Goal: Information Seeking & Learning: Learn about a topic

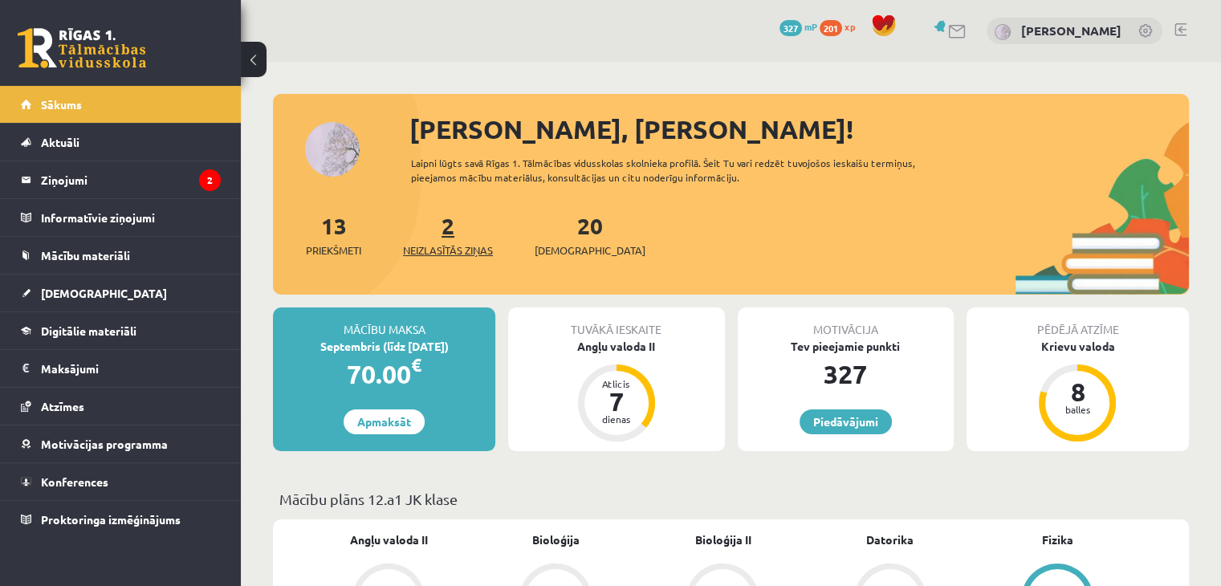
click at [442, 242] on span "Neizlasītās ziņas" at bounding box center [448, 250] width 90 height 16
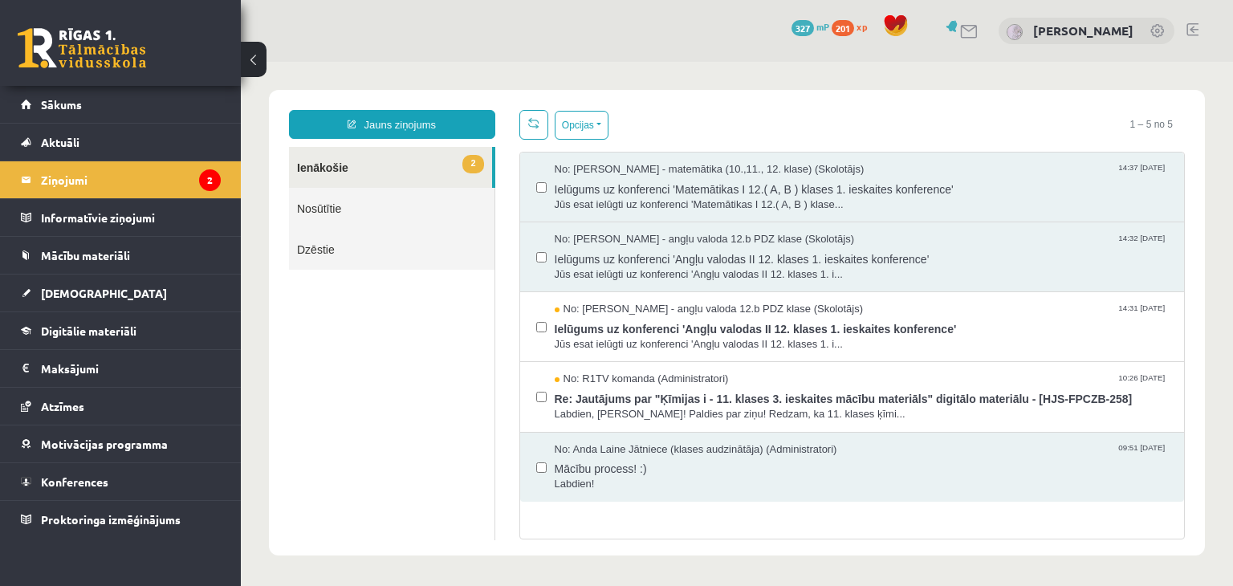
click at [577, 210] on span "Jūs esat ielūgti uz konferenci 'Matemātikas I 12.( A, B ) klase..." at bounding box center [862, 205] width 614 height 15
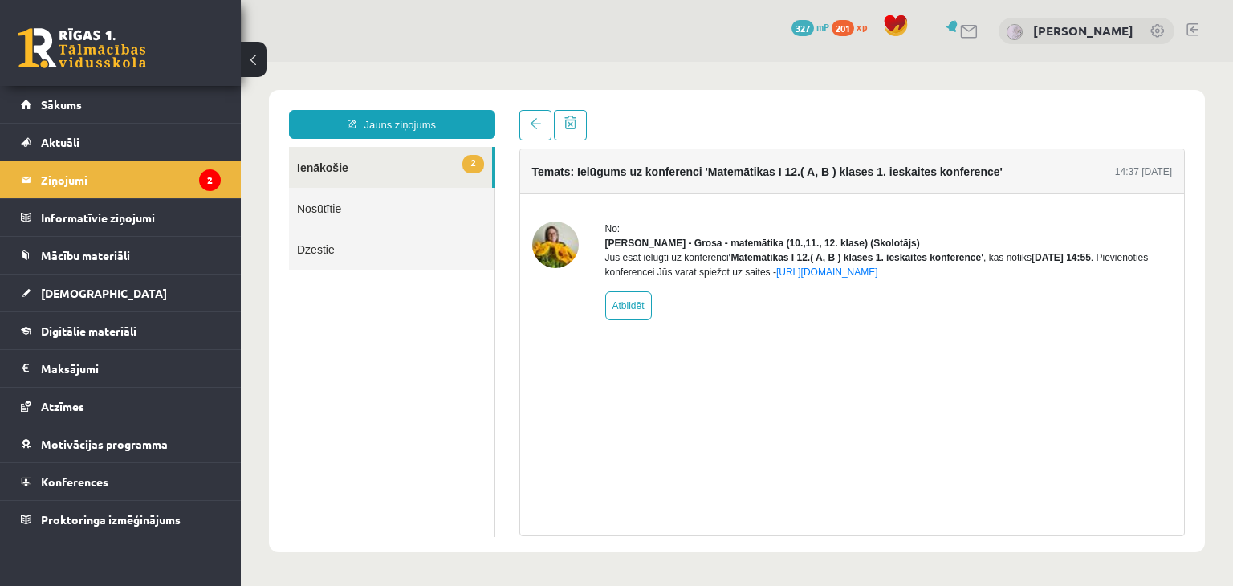
click at [393, 160] on link "2 Ienākošie" at bounding box center [390, 167] width 203 height 41
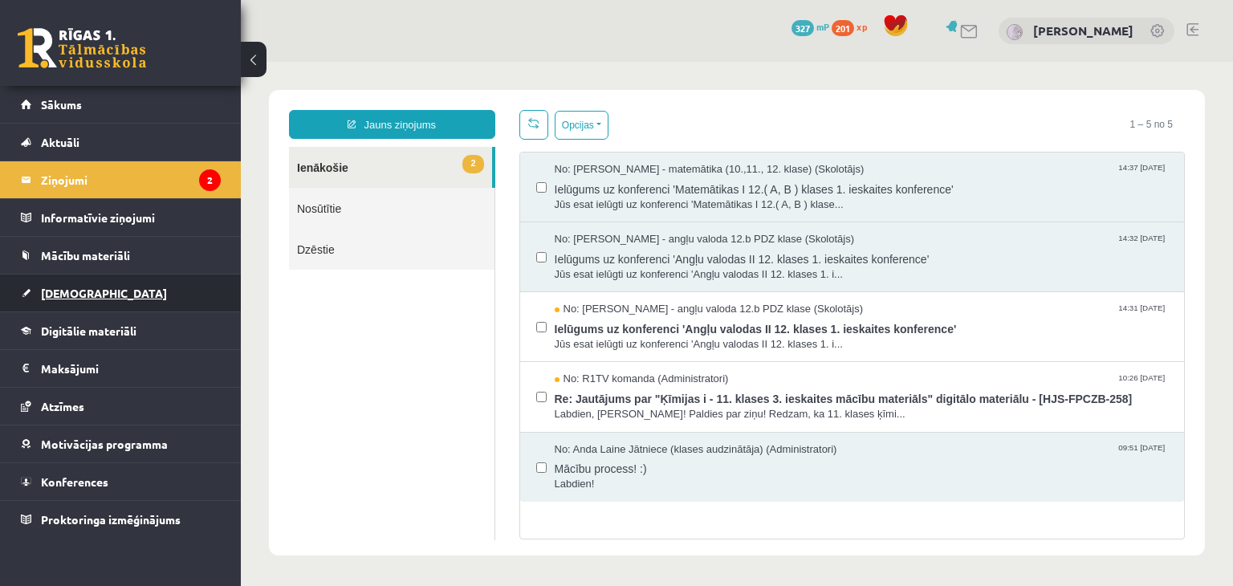
click at [76, 286] on span "[DEMOGRAPHIC_DATA]" at bounding box center [104, 293] width 126 height 14
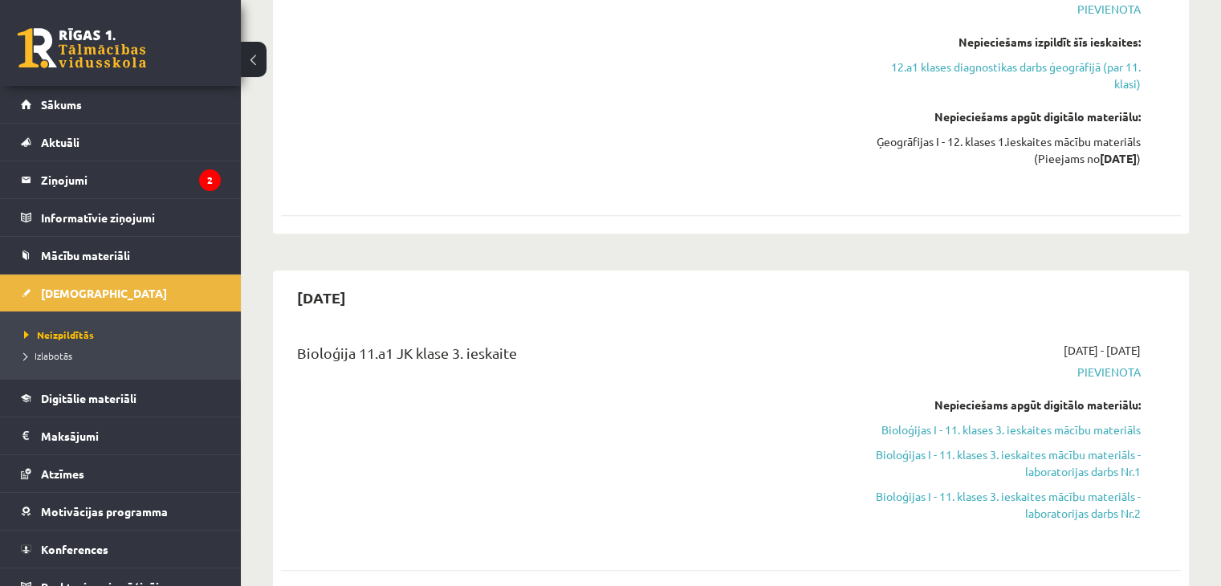
scroll to position [1169, 0]
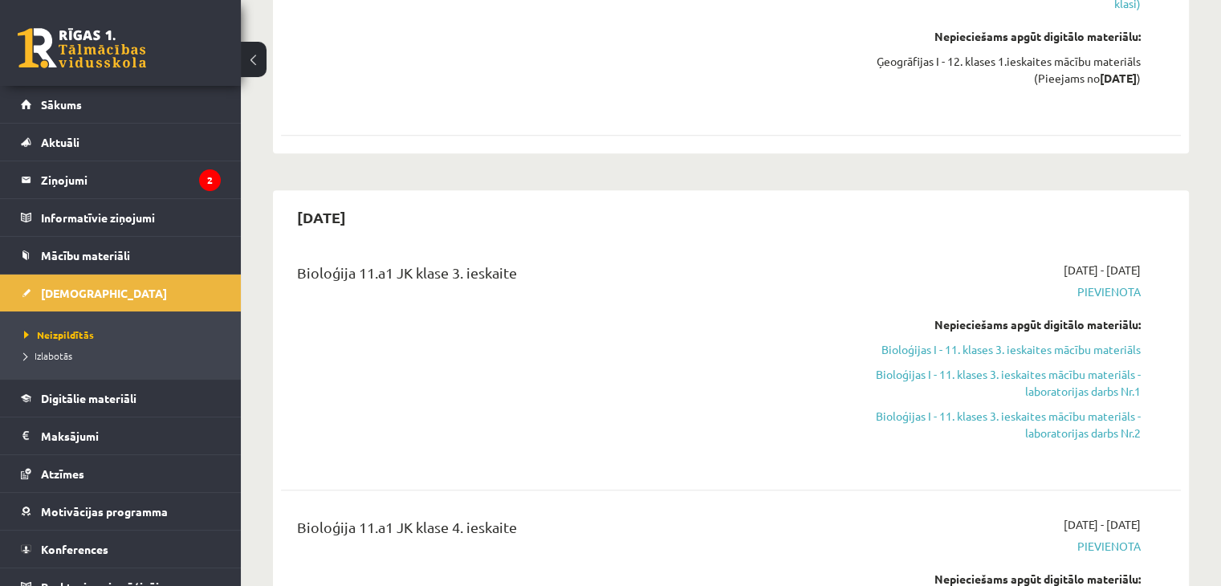
click at [1057, 332] on div "Nepieciešams apgūt digitālo materiālu: Bioloģijas I - 11. klases 3. ieskaites m…" at bounding box center [1008, 378] width 265 height 125
click at [1056, 341] on link "Bioloģijas I - 11. klases 3. ieskaites mācību materiāls" at bounding box center [1008, 349] width 265 height 17
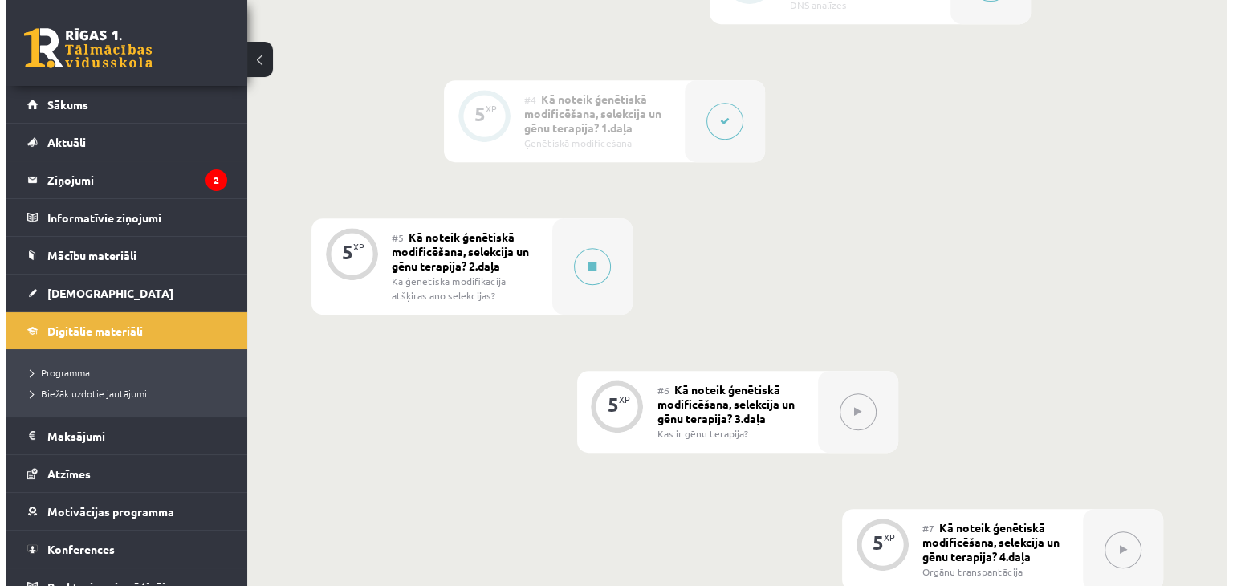
scroll to position [757, 0]
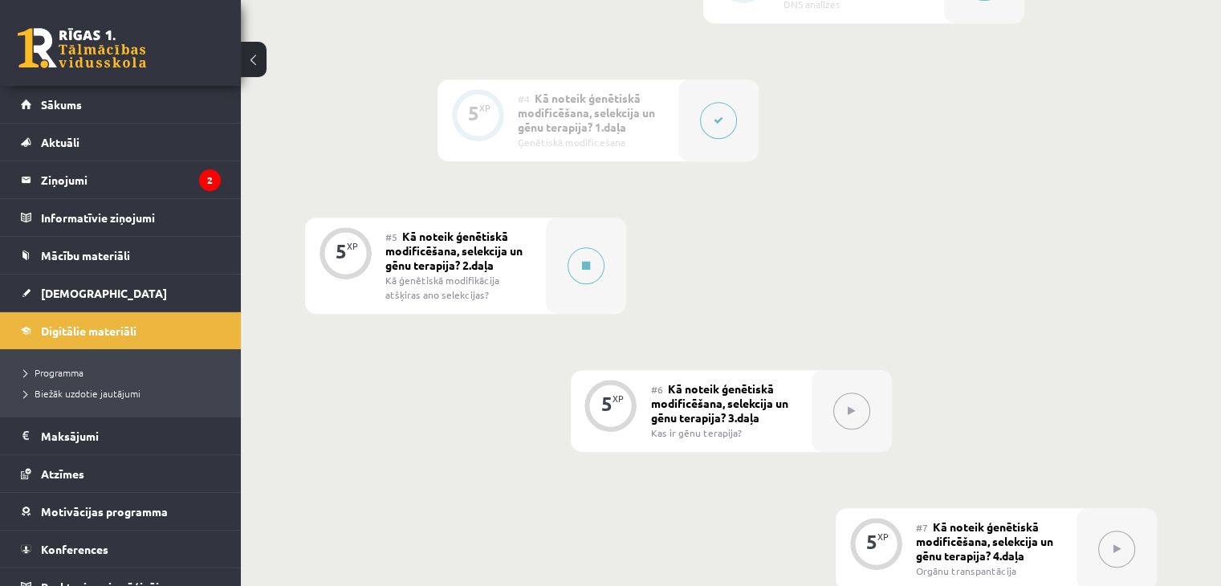
click at [434, 247] on span "Kā noteik ģenētiskā modificēšana, selekcija un gēnu terapija? 2.daļa" at bounding box center [453, 250] width 137 height 43
click at [578, 257] on button at bounding box center [586, 265] width 37 height 37
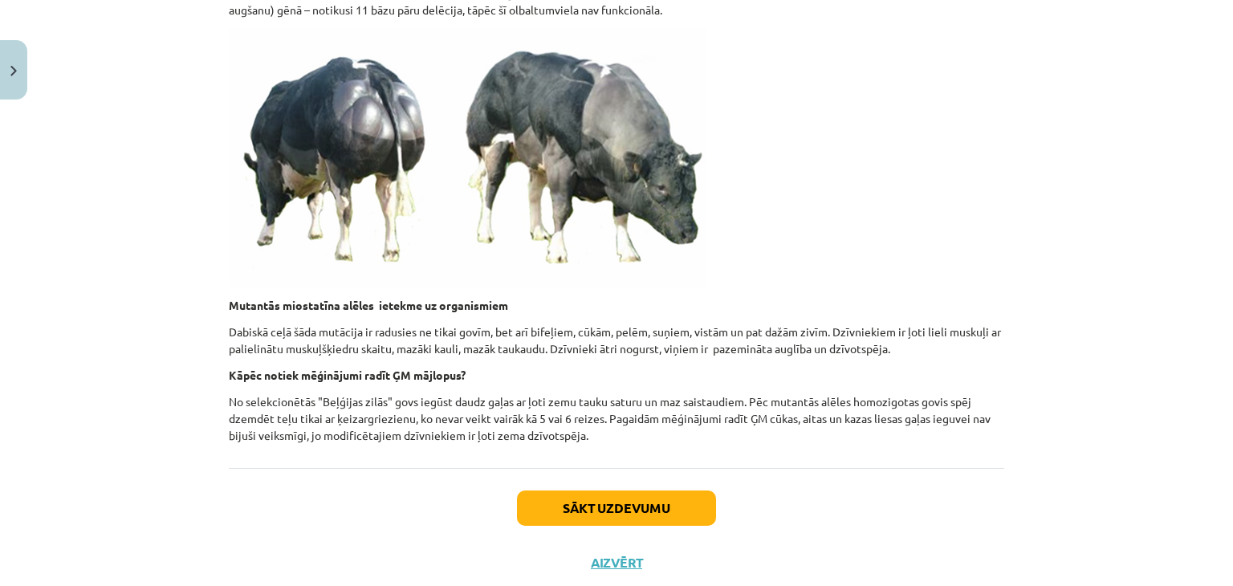
scroll to position [1614, 0]
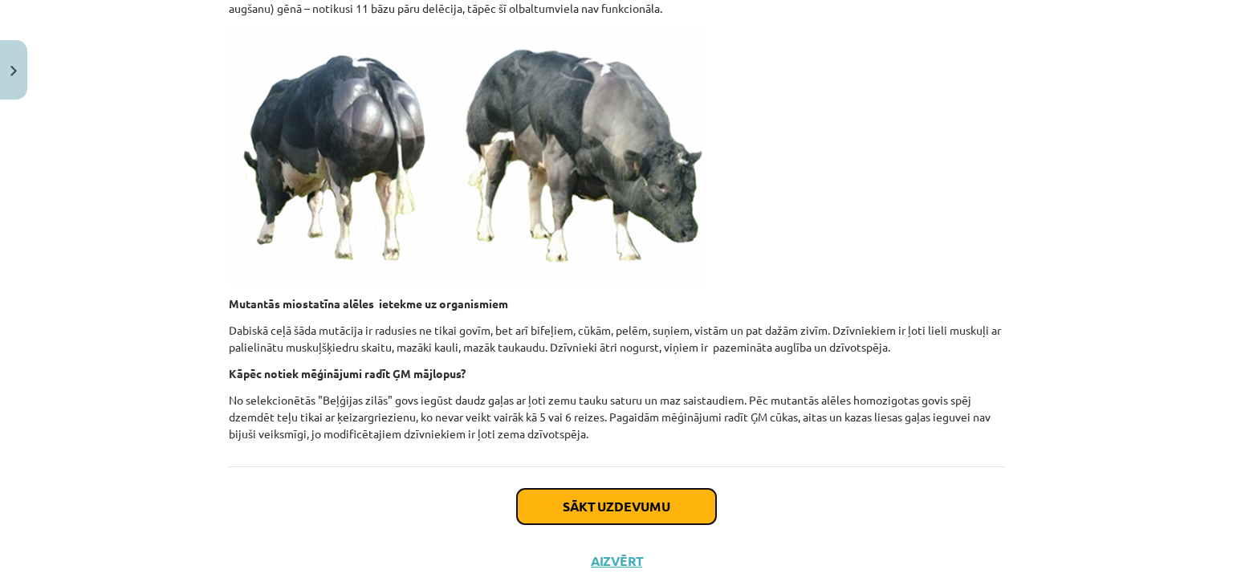
click at [552, 492] on button "Sākt uzdevumu" at bounding box center [616, 506] width 199 height 35
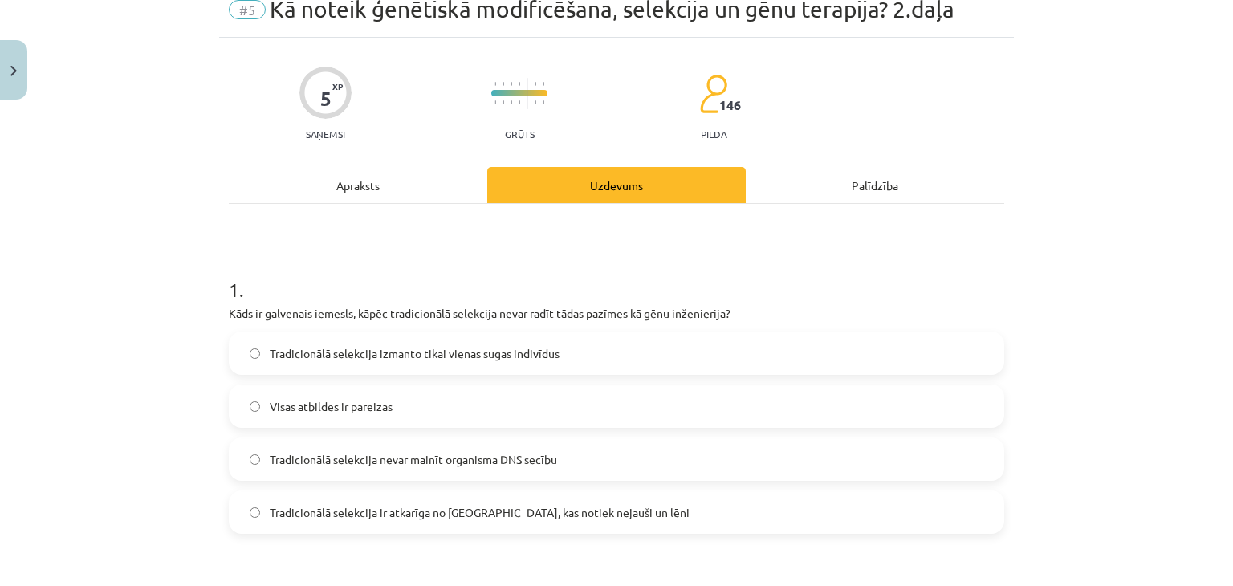
scroll to position [72, 0]
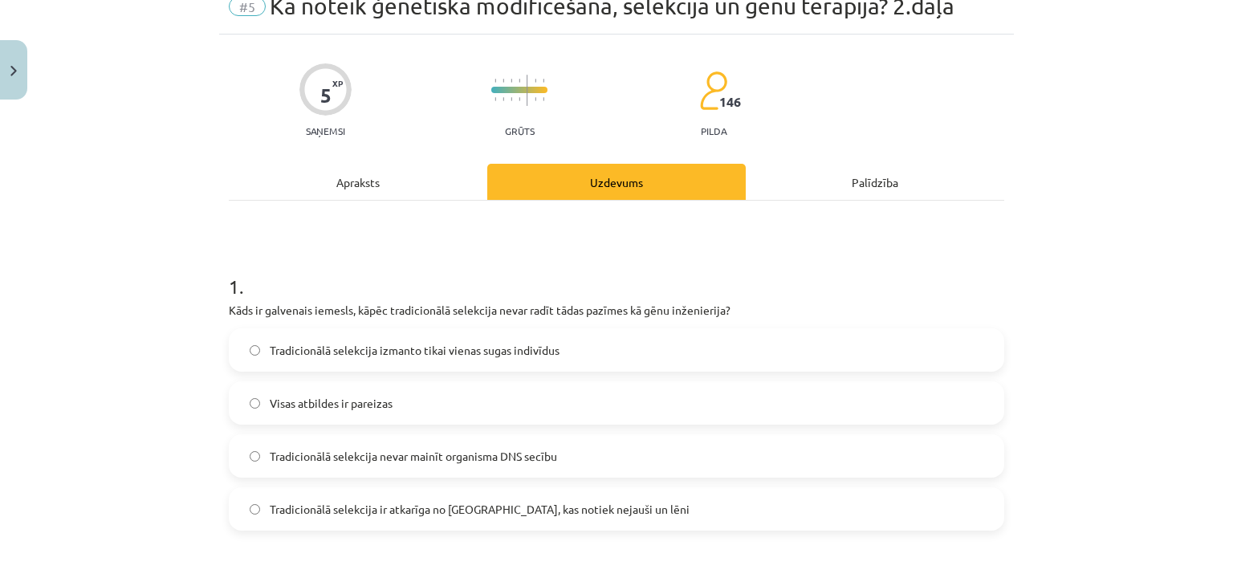
click at [475, 401] on label "Visas atbildes ir pareizas" at bounding box center [616, 403] width 772 height 40
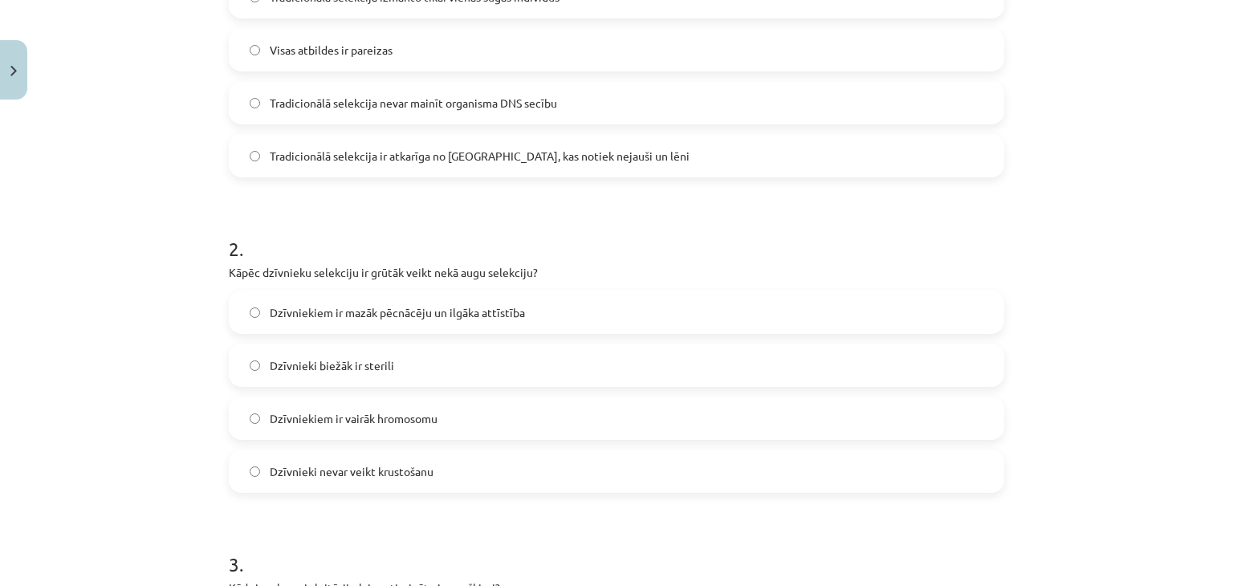
scroll to position [426, 0]
click at [347, 313] on span "Dzīvniekiem ir mazāk pēcnācēju un ilgāka attīstība" at bounding box center [397, 312] width 255 height 17
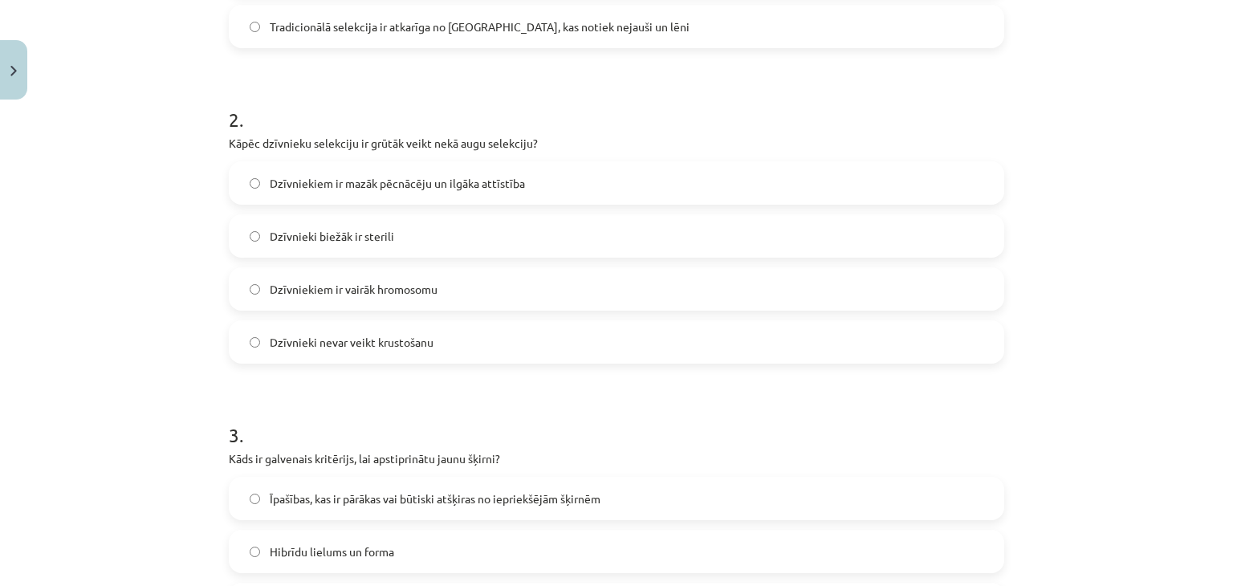
scroll to position [767, 0]
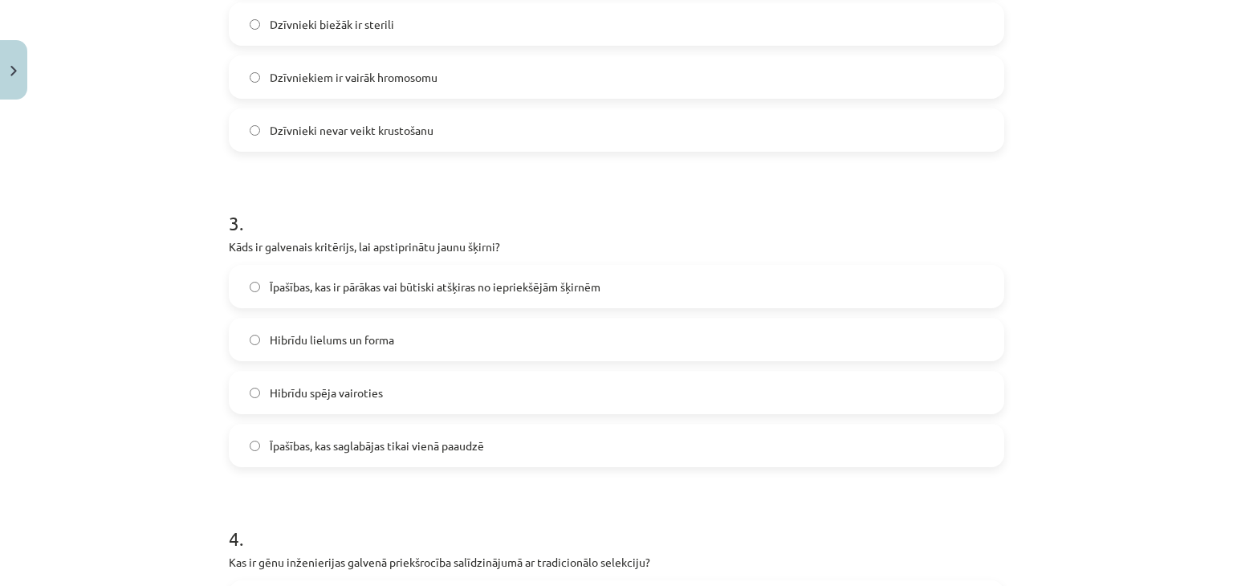
click at [440, 386] on label "Hibrīdu spēja vairoties" at bounding box center [616, 393] width 772 height 40
click at [442, 281] on span "Īpašības, kas ir pārākas vai būtiski atšķiras no iepriekšējām šķirnēm" at bounding box center [435, 287] width 331 height 17
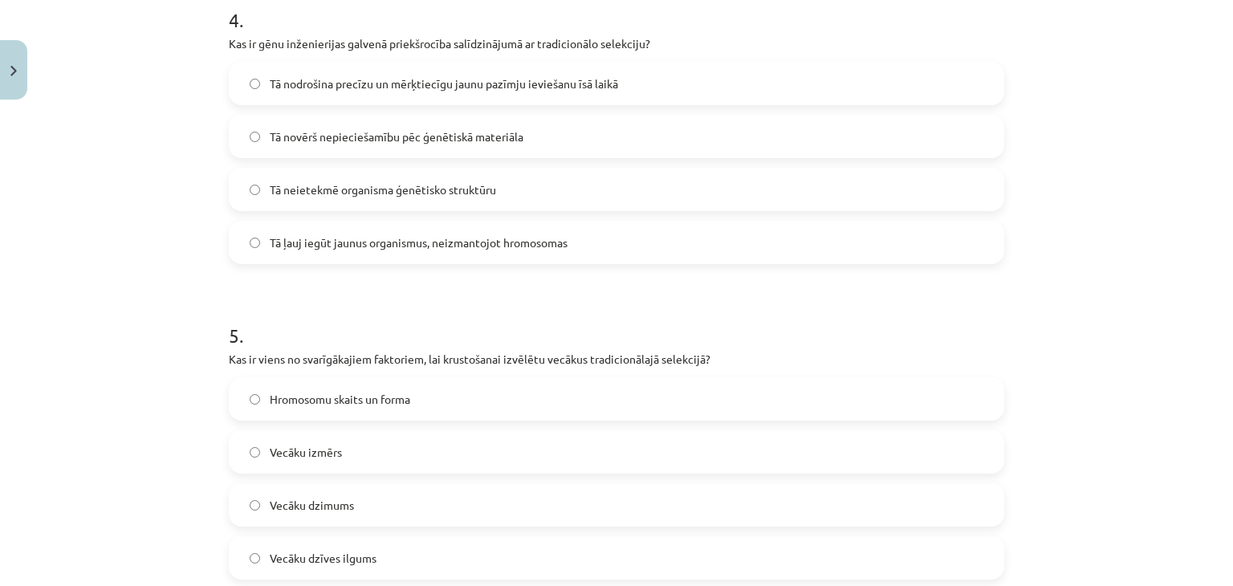
scroll to position [1249, 0]
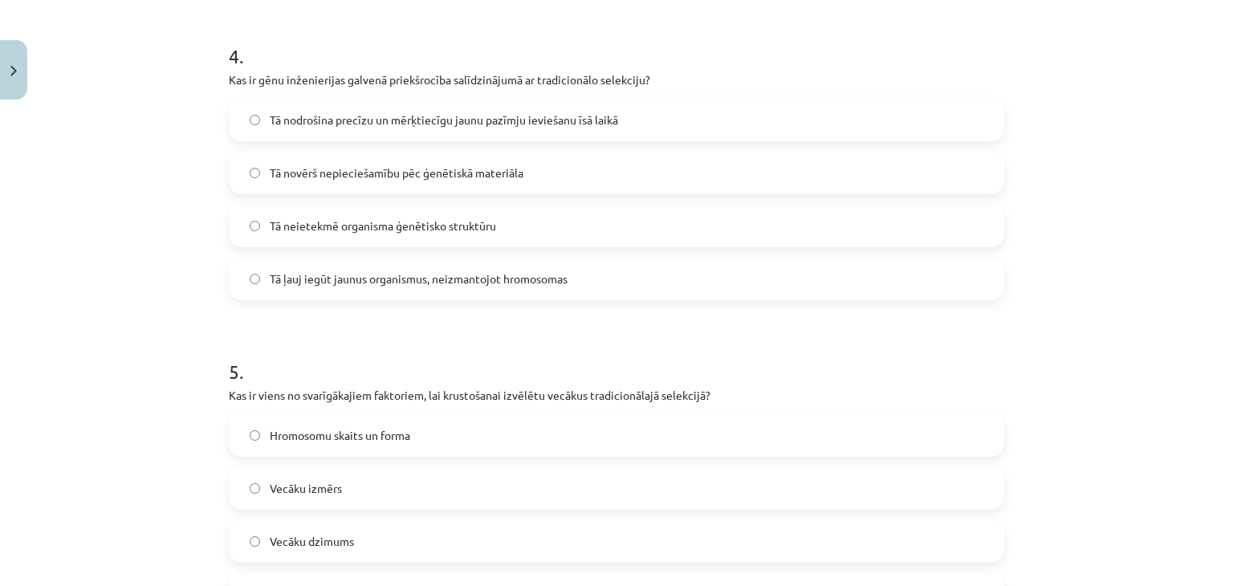
click at [401, 109] on label "Tā nodrošina precīzu un mērķtiecīgu jaunu pazīmju ieviešanu īsā laikā" at bounding box center [616, 120] width 772 height 40
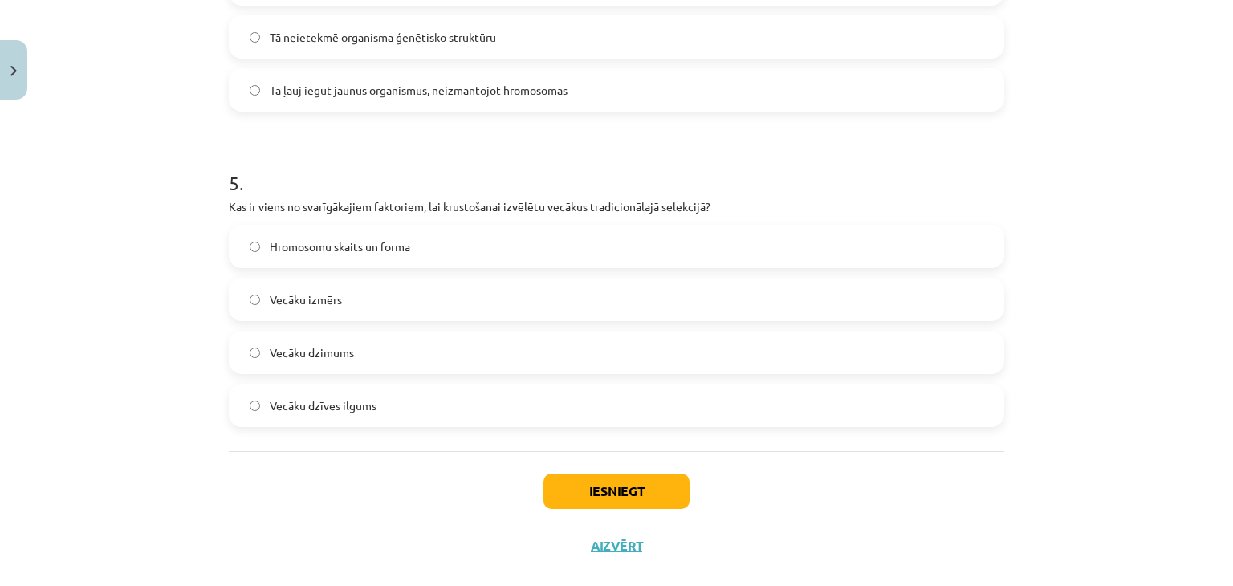
scroll to position [1439, 0]
click at [458, 254] on label "Hromosomu skaits un forma" at bounding box center [616, 246] width 772 height 40
click at [623, 474] on button "Iesniegt" at bounding box center [617, 490] width 146 height 35
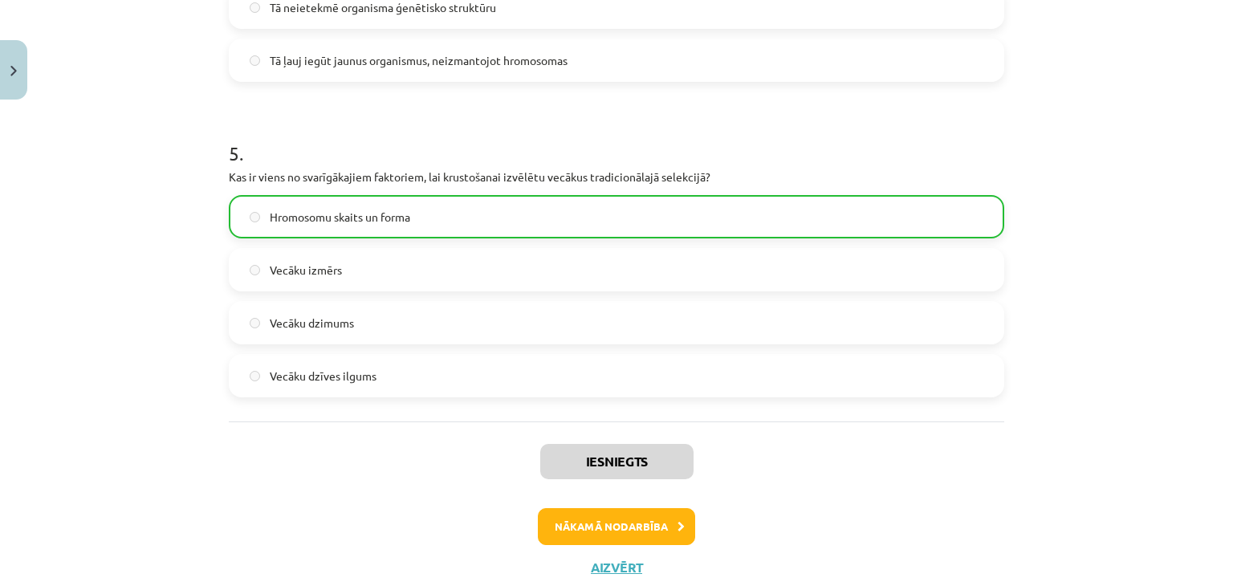
scroll to position [1516, 0]
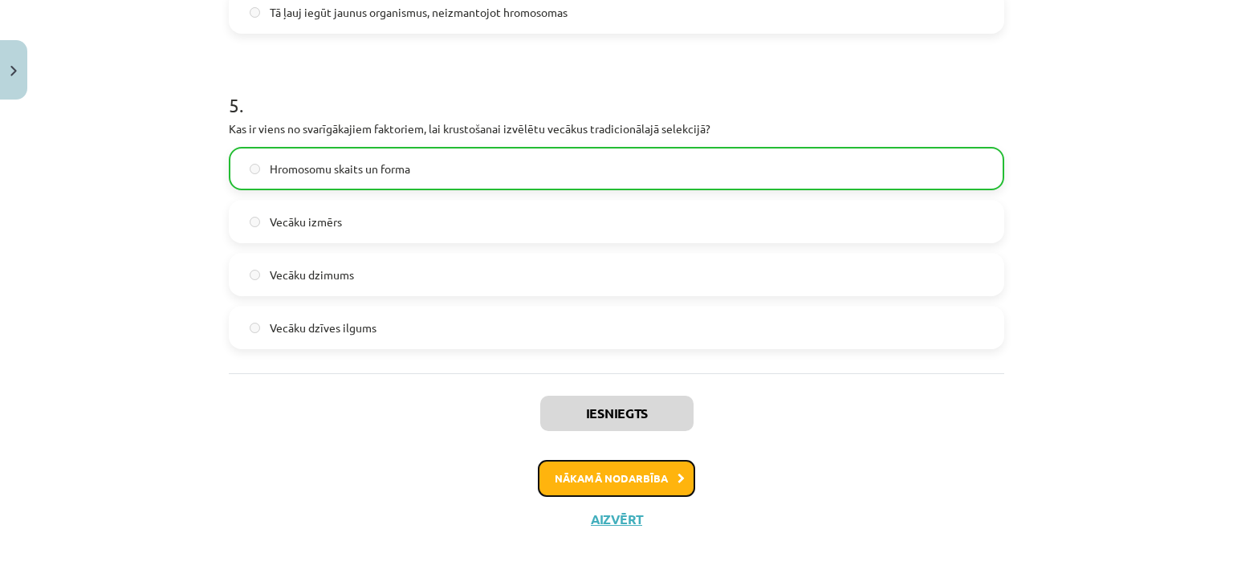
click at [611, 475] on button "Nākamā nodarbība" at bounding box center [616, 478] width 157 height 37
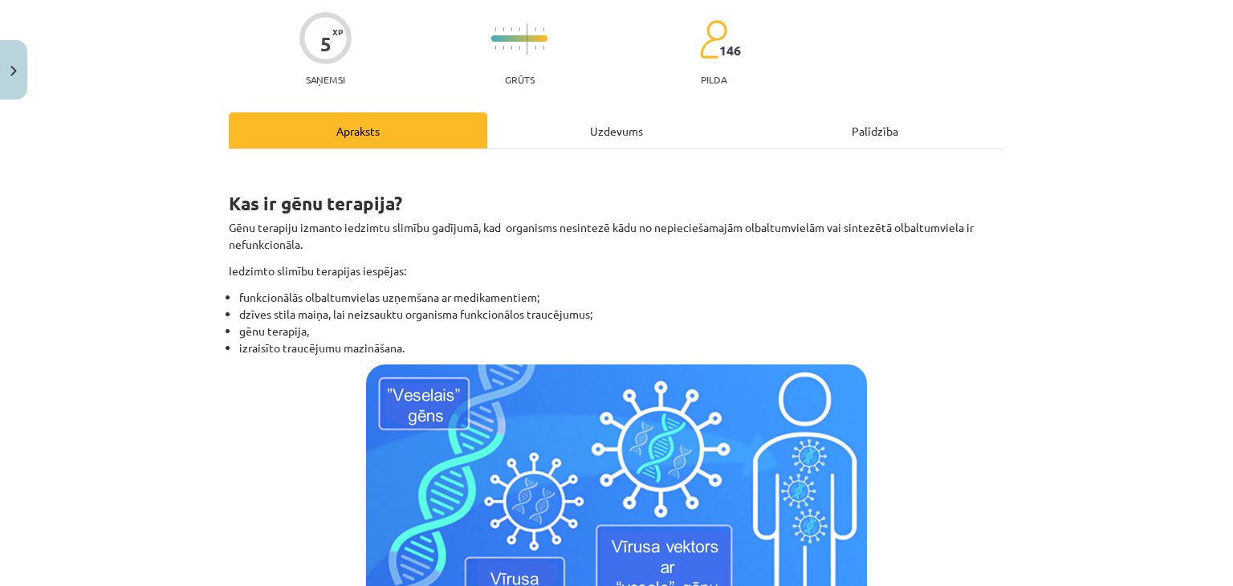
scroll to position [124, 0]
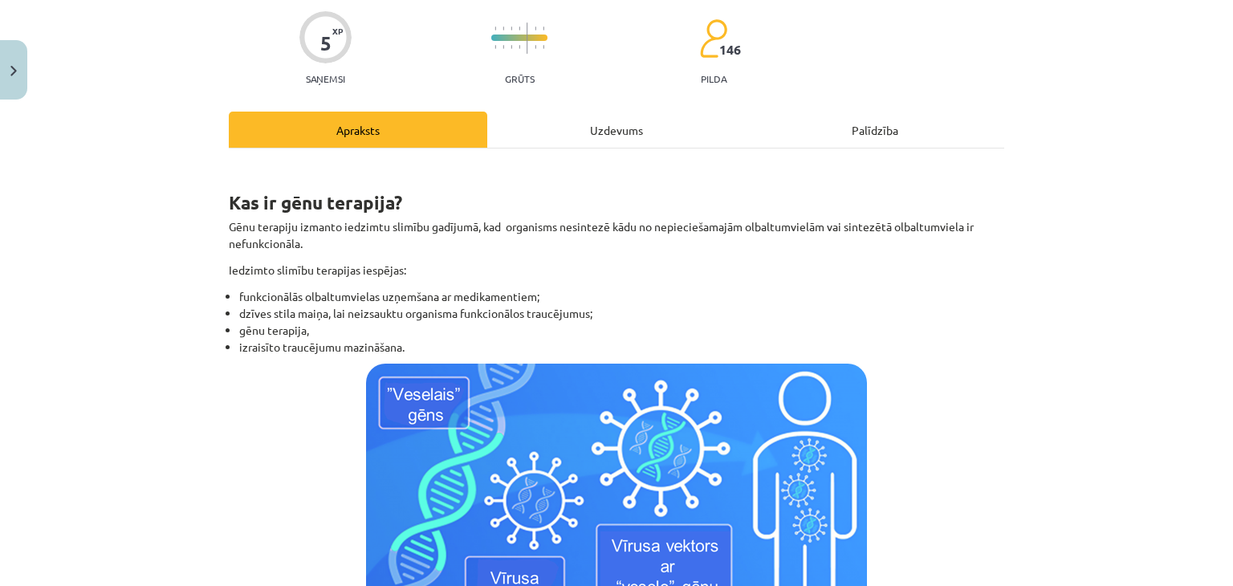
click at [533, 415] on img at bounding box center [616, 503] width 501 height 278
click at [532, 418] on img at bounding box center [616, 503] width 501 height 278
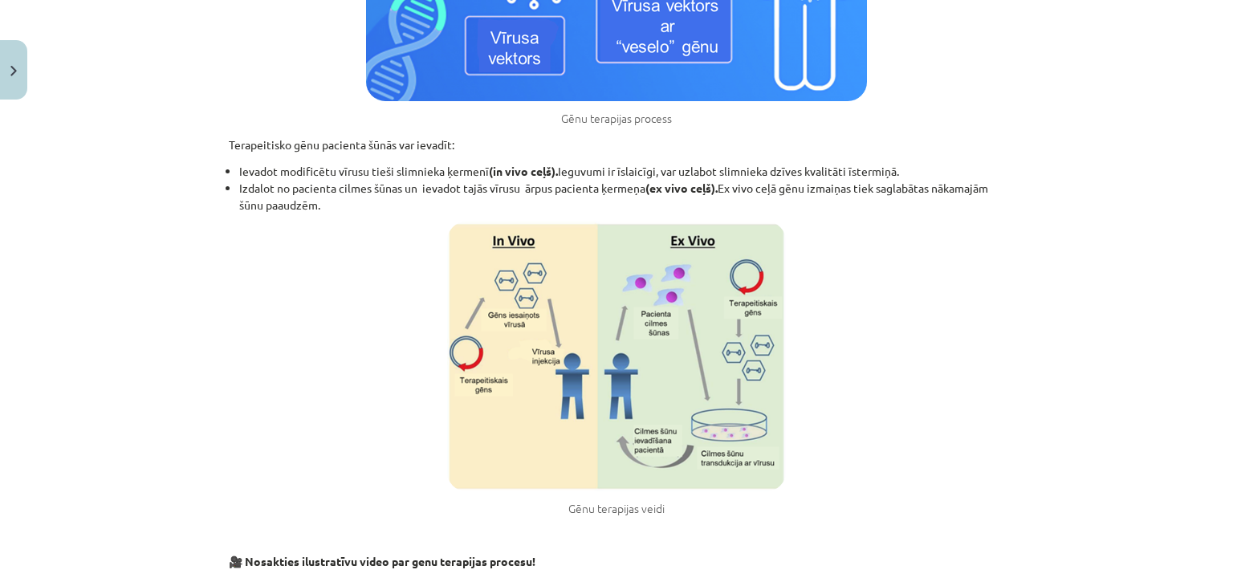
scroll to position [661, 0]
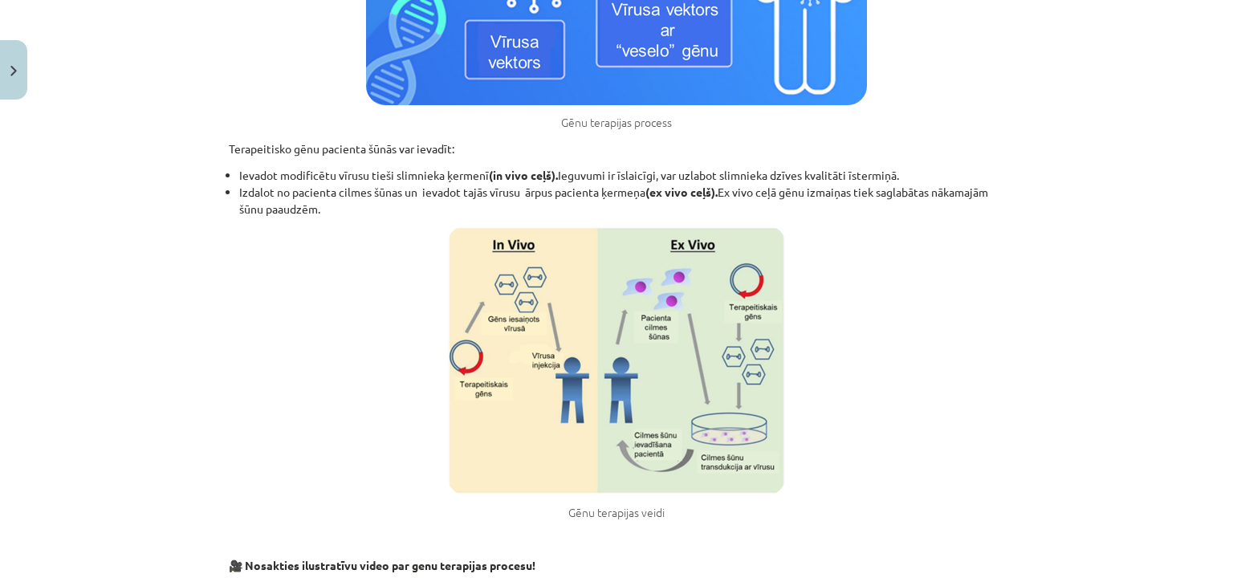
drag, startPoint x: 469, startPoint y: 288, endPoint x: 336, endPoint y: 359, distance: 150.9
click at [336, 359] on figure "Gēnu terapijas veidi" at bounding box center [617, 373] width 776 height 295
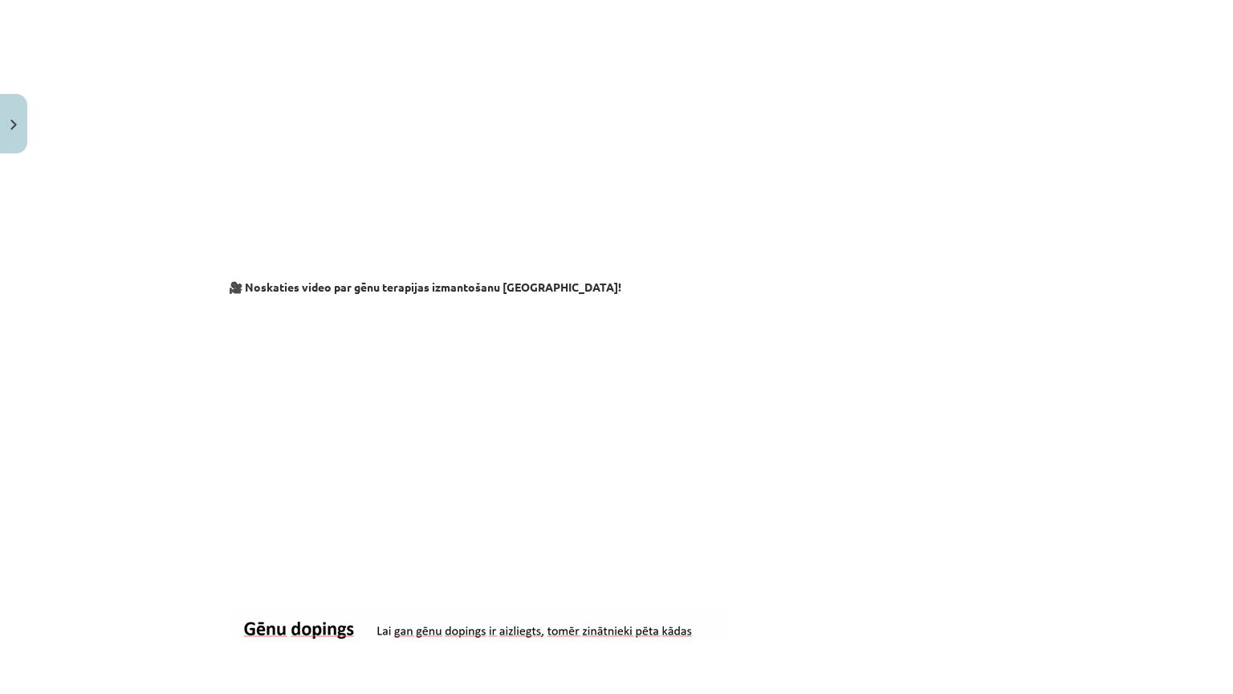
scroll to position [1343, 0]
